Goal: Task Accomplishment & Management: Use online tool/utility

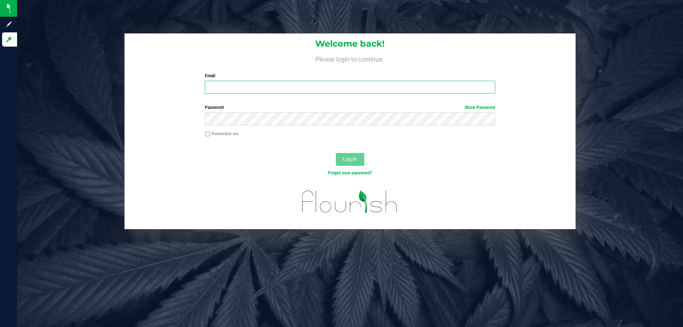
click at [230, 86] on input "Email" at bounding box center [350, 87] width 290 height 13
type input "[EMAIL_ADDRESS][DOMAIN_NAME]"
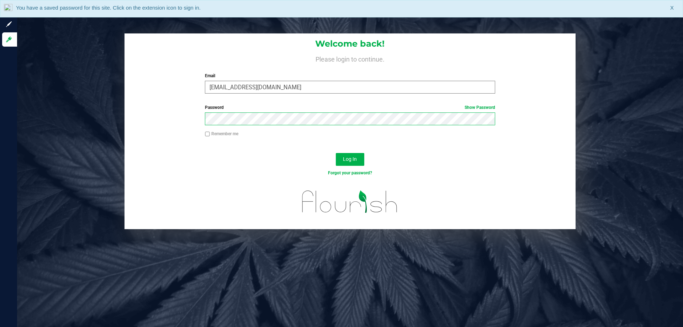
click at [336, 153] on button "Log In" at bounding box center [350, 159] width 28 height 13
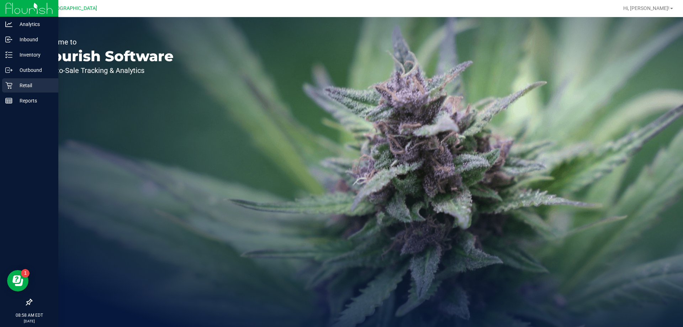
click at [21, 84] on p "Retail" at bounding box center [33, 85] width 43 height 9
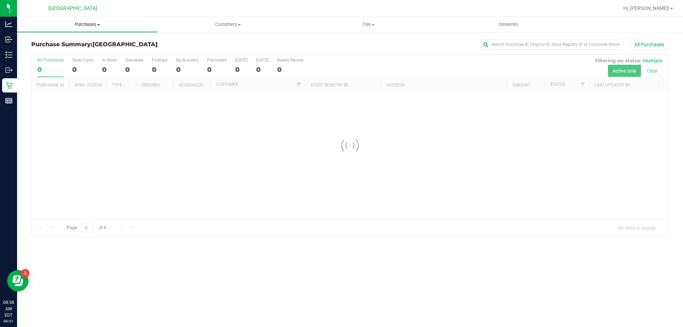
click at [84, 25] on span "Purchases" at bounding box center [87, 24] width 141 height 6
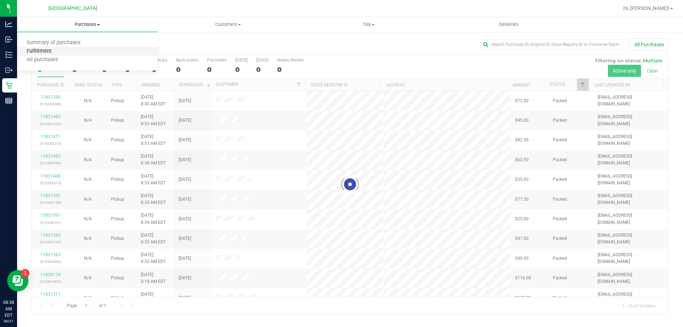
click at [47, 51] on span "Fulfillment" at bounding box center [39, 51] width 44 height 6
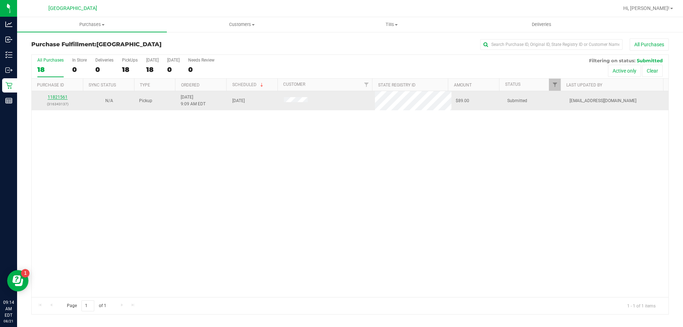
click at [62, 97] on link "11821561" at bounding box center [58, 97] width 20 height 5
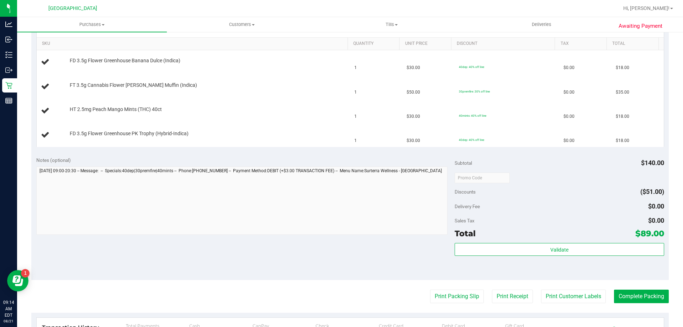
scroll to position [311, 0]
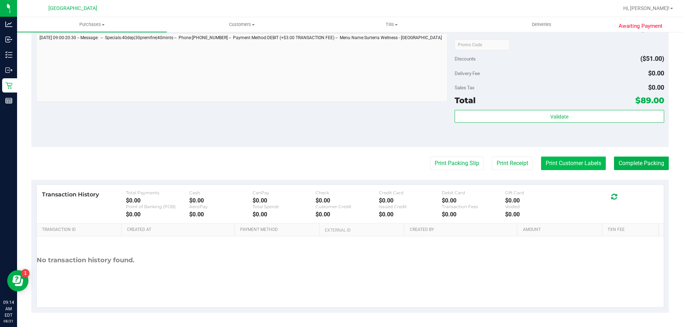
click at [553, 163] on button "Print Customer Labels" at bounding box center [573, 164] width 65 height 14
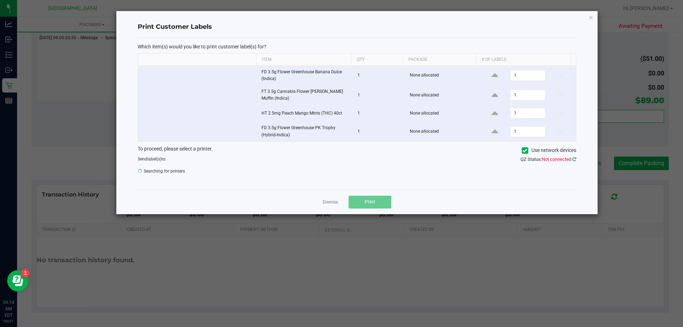
click at [575, 157] on icon at bounding box center [575, 159] width 4 height 5
